Goal: Information Seeking & Learning: Learn about a topic

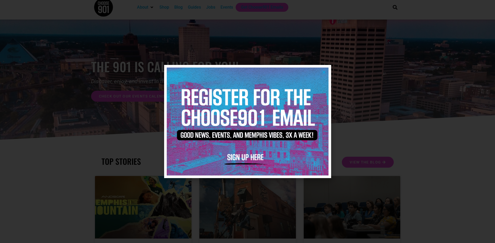
scroll to position [1084, 0]
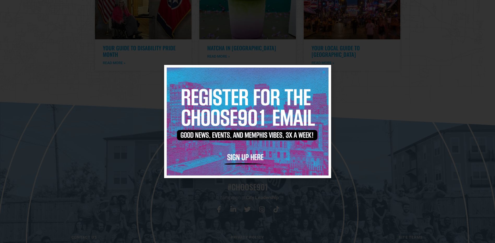
click at [322, 71] on icon "Close" at bounding box center [324, 72] width 4 height 4
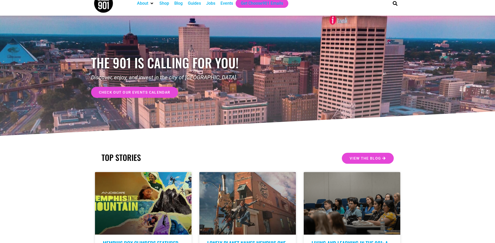
scroll to position [0, 0]
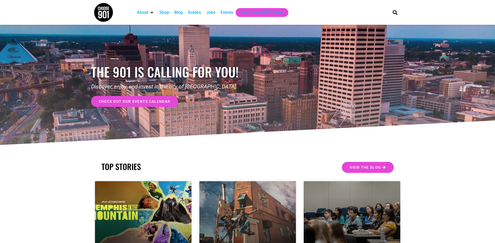
click at [209, 13] on div "Jobs" at bounding box center [210, 12] width 9 height 6
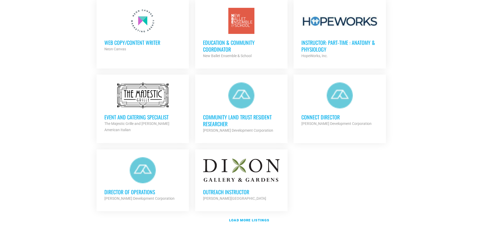
scroll to position [548, 0]
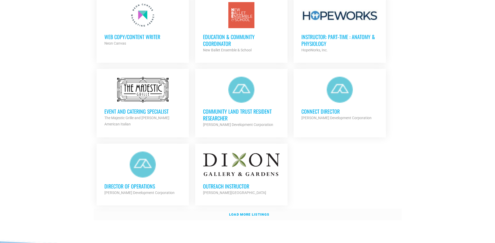
click at [232, 215] on link "Load more listings" at bounding box center [248, 215] width 308 height 12
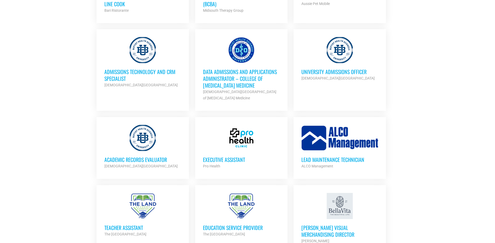
scroll to position [887, 0]
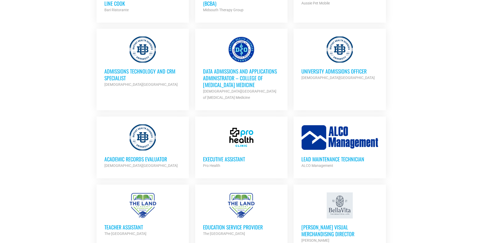
click at [218, 134] on div at bounding box center [241, 137] width 77 height 26
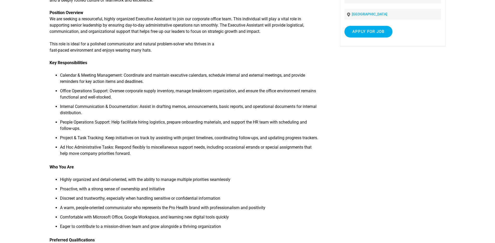
scroll to position [78, 0]
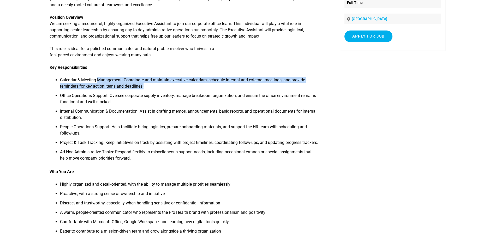
drag, startPoint x: 118, startPoint y: 86, endPoint x: 155, endPoint y: 88, distance: 37.3
click at [155, 88] on li "Calendar & Meeting Management: Coordinate and maintain executive calendars, sch…" at bounding box center [190, 85] width 260 height 16
click at [159, 89] on li "Calendar & Meeting Management: Coordinate and maintain executive calendars, sch…" at bounding box center [190, 85] width 260 height 16
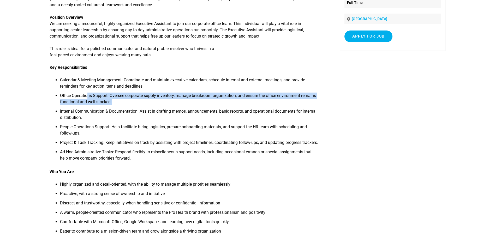
drag, startPoint x: 89, startPoint y: 95, endPoint x: 124, endPoint y: 101, distance: 35.9
click at [124, 101] on li "Office Operations Support: Oversee corporate supply inventory, manage breakroom…" at bounding box center [190, 101] width 260 height 16
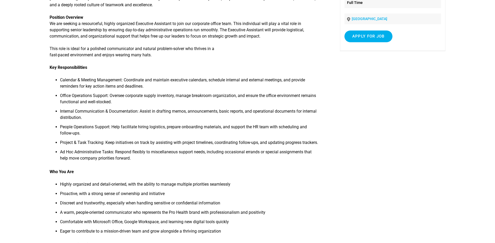
click at [126, 108] on li "Internal Communication & Documentation: Assist in drafting memos, announcements…" at bounding box center [190, 116] width 260 height 16
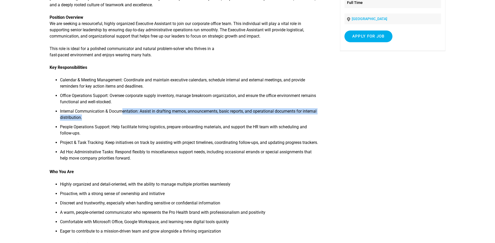
drag, startPoint x: 122, startPoint y: 112, endPoint x: 125, endPoint y: 118, distance: 6.4
click at [125, 118] on li "Internal Communication & Documentation: Assist in drafting memos, announcements…" at bounding box center [190, 116] width 260 height 16
click at [122, 119] on li "Internal Communication & Documentation: Assist in drafting memos, announcements…" at bounding box center [190, 116] width 260 height 16
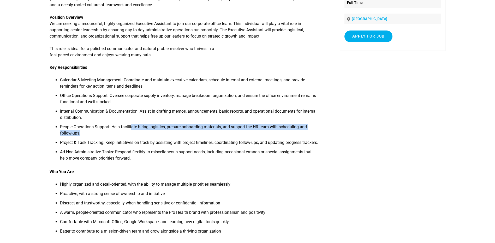
drag, startPoint x: 131, startPoint y: 128, endPoint x: 133, endPoint y: 135, distance: 7.9
click at [133, 135] on li "People Operations Support: Help facilitate hiring logistics, prepare onboarding…" at bounding box center [190, 132] width 260 height 16
click at [129, 137] on li "People Operations Support: Help facilitate hiring logistics, prepare onboarding…" at bounding box center [190, 132] width 260 height 16
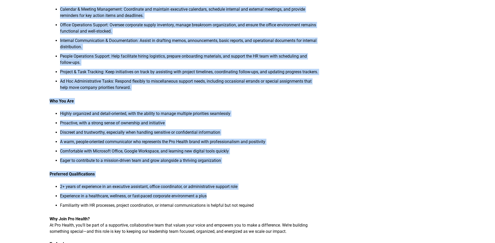
scroll to position [156, 0]
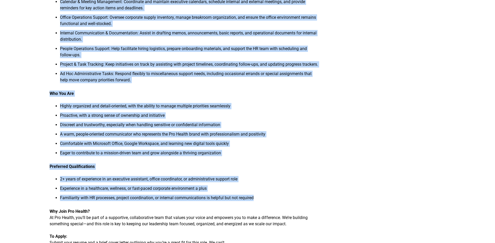
drag, startPoint x: 60, startPoint y: 55, endPoint x: 263, endPoint y: 198, distance: 248.3
click at [263, 198] on div "About Pro Health Pro Health is a fast-growing chain of wellness-focused medical…" at bounding box center [185, 88] width 270 height 374
copy div "Calendar & Meeting Management: Coordinate and maintain executive calendars, sch…"
click at [302, 136] on li "A warm, people-oriented communicator who represents the Pro Health brand with p…" at bounding box center [190, 135] width 260 height 9
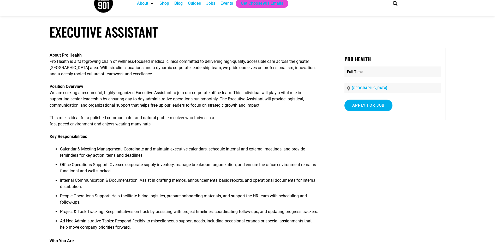
scroll to position [0, 0]
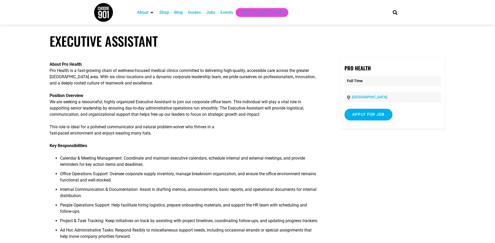
click at [107, 56] on article "Executive Assistant About Pro Health Pro Health is a fast-growing chain of well…" at bounding box center [247, 235] width 495 height 404
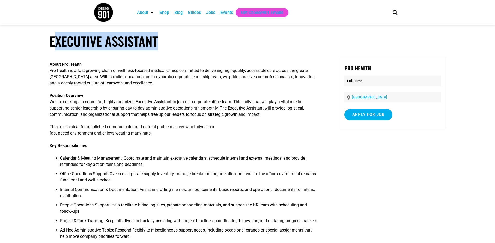
drag, startPoint x: 58, startPoint y: 42, endPoint x: 205, endPoint y: 56, distance: 147.2
click at [205, 56] on article "Executive Assistant About Pro Health Pro Health is a fast-growing chain of well…" at bounding box center [247, 235] width 495 height 404
click at [137, 54] on article "Executive Assistant About Pro Health Pro Health is a fast-growing chain of well…" at bounding box center [247, 235] width 495 height 404
drag, startPoint x: 57, startPoint y: 38, endPoint x: 159, endPoint y: 46, distance: 101.7
click at [159, 46] on h1 "Executive Assistant" at bounding box center [248, 40] width 396 height 15
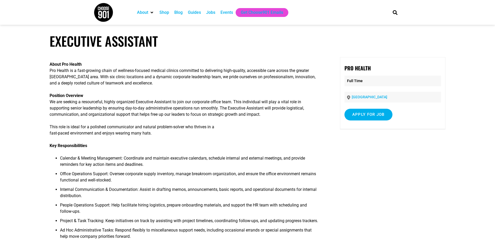
click at [161, 49] on article "Executive Assistant About Pro Health Pro Health is a fast-growing chain of well…" at bounding box center [247, 235] width 495 height 404
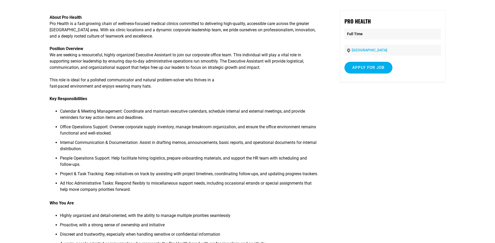
scroll to position [78, 0]
